Goal: Task Accomplishment & Management: Use online tool/utility

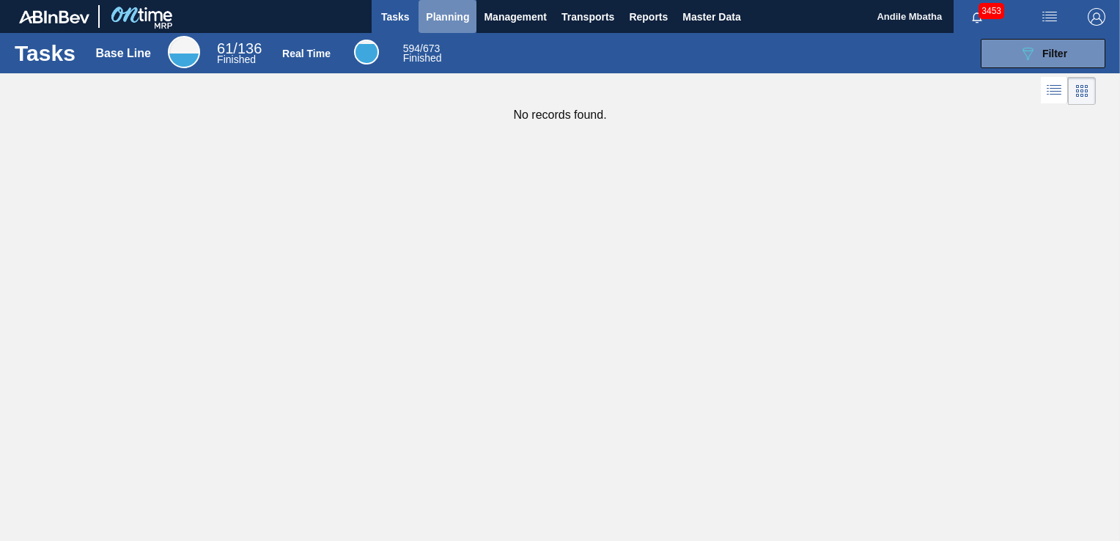
click at [452, 25] on span "Planning" at bounding box center [447, 17] width 43 height 18
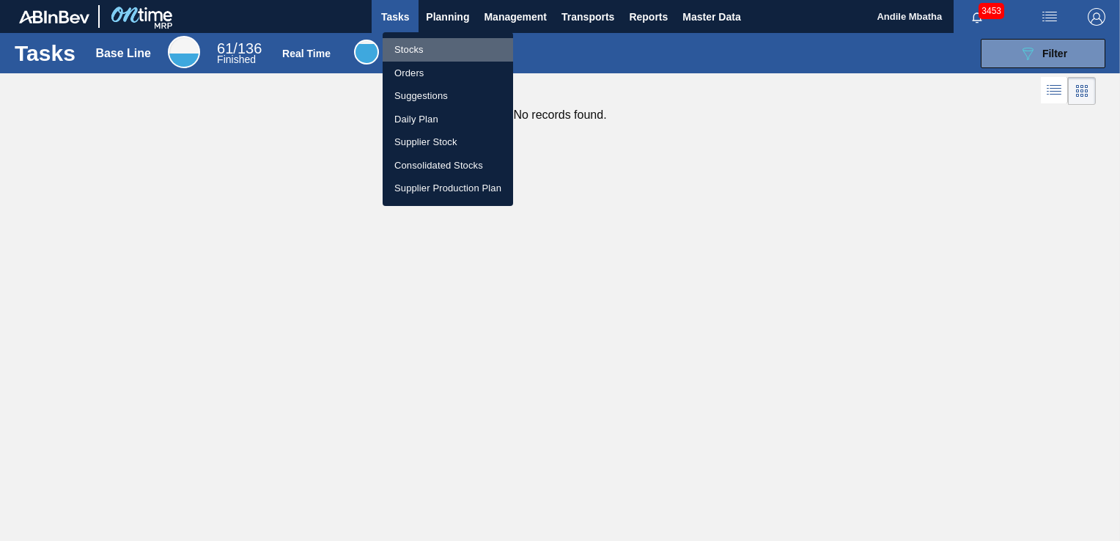
click at [437, 45] on li "Stocks" at bounding box center [448, 49] width 130 height 23
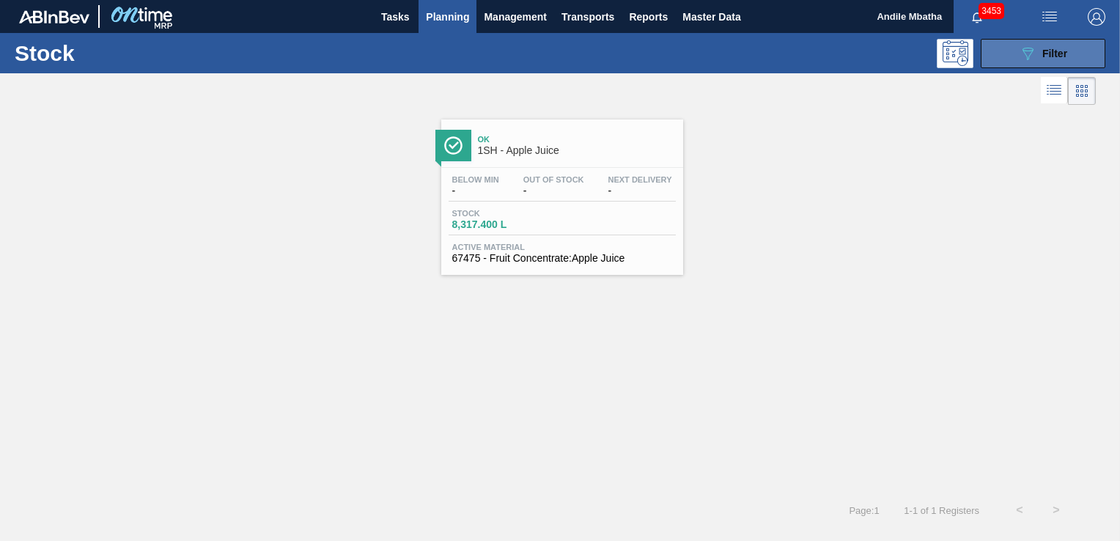
click at [1030, 43] on button "089F7B8B-B2A5-4AFE-B5C0-19BA573D28AC Filter" at bounding box center [1043, 53] width 125 height 29
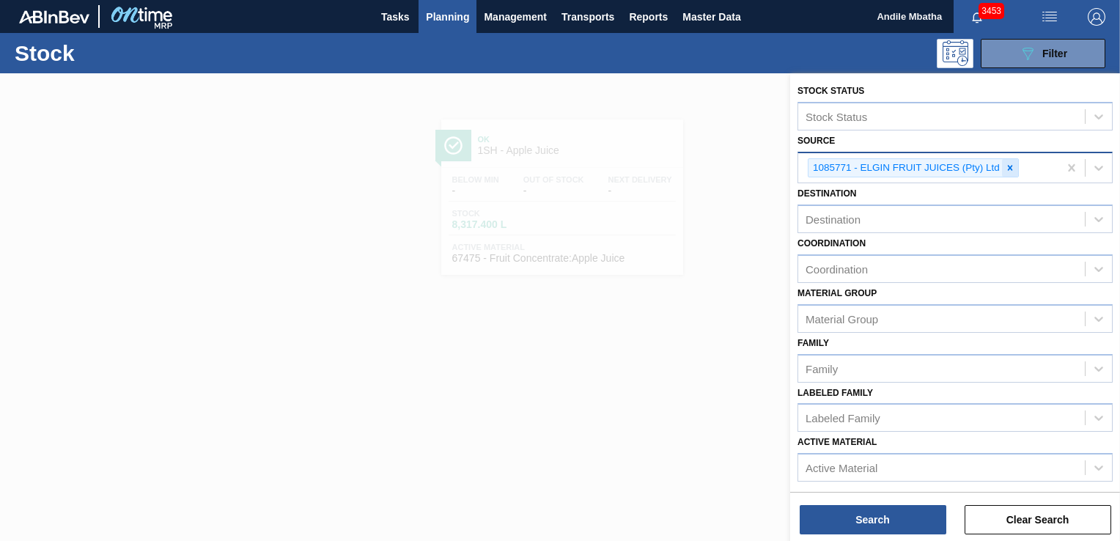
click at [1009, 164] on icon at bounding box center [1010, 168] width 10 height 10
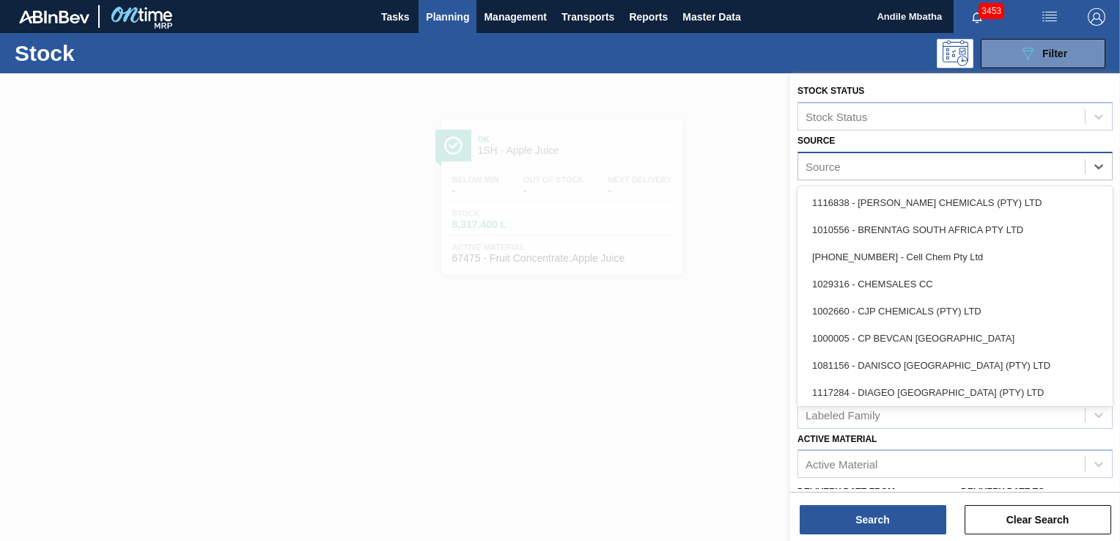
click at [927, 161] on div "Source" at bounding box center [941, 165] width 287 height 21
type input "g"
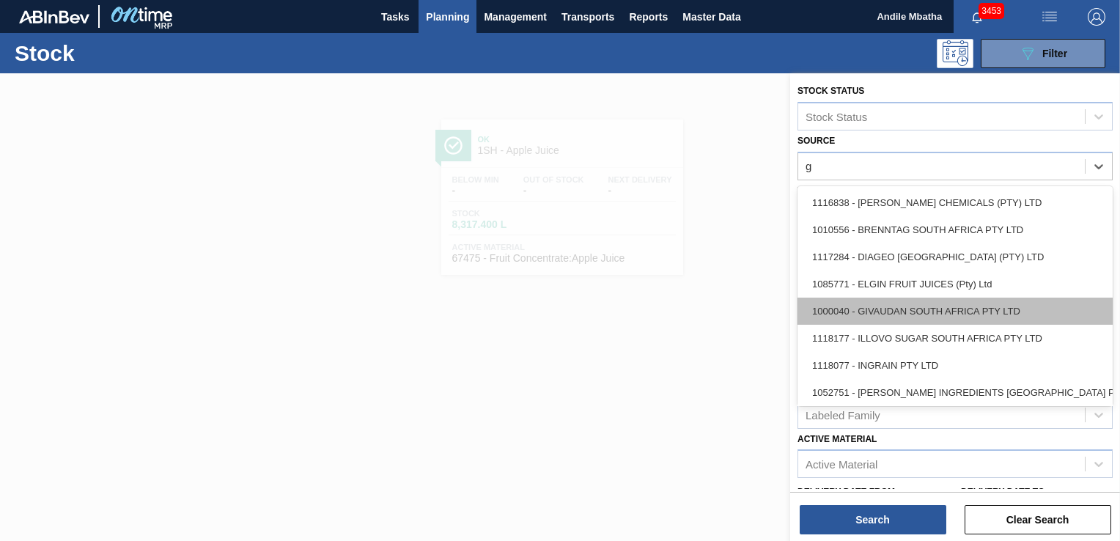
click at [894, 315] on div "1000040 - GIVAUDAN SOUTH AFRICA PTY LTD" at bounding box center [955, 311] width 315 height 27
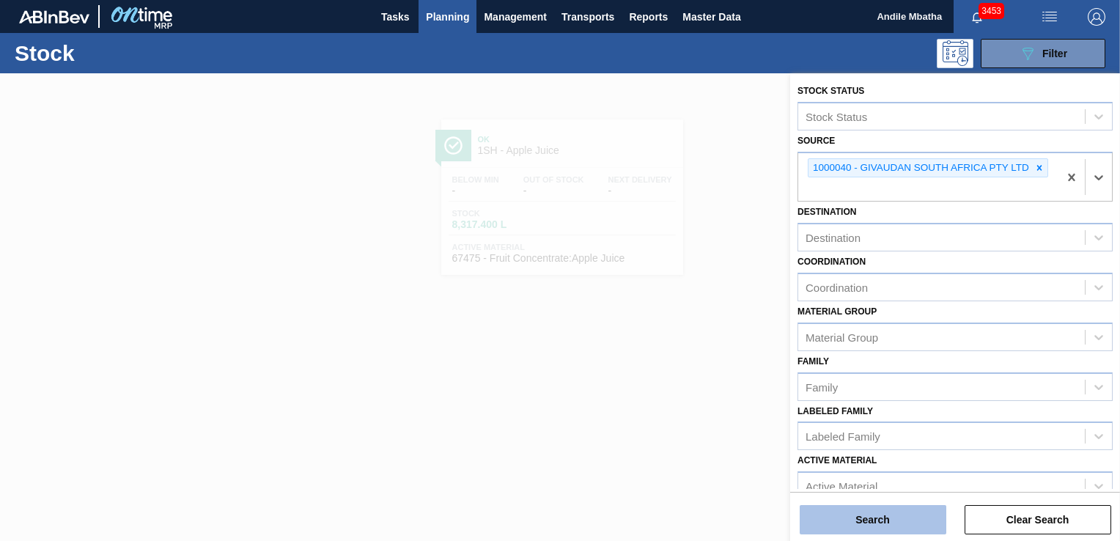
click at [839, 526] on button "Search" at bounding box center [873, 519] width 147 height 29
